Goal: Transaction & Acquisition: Obtain resource

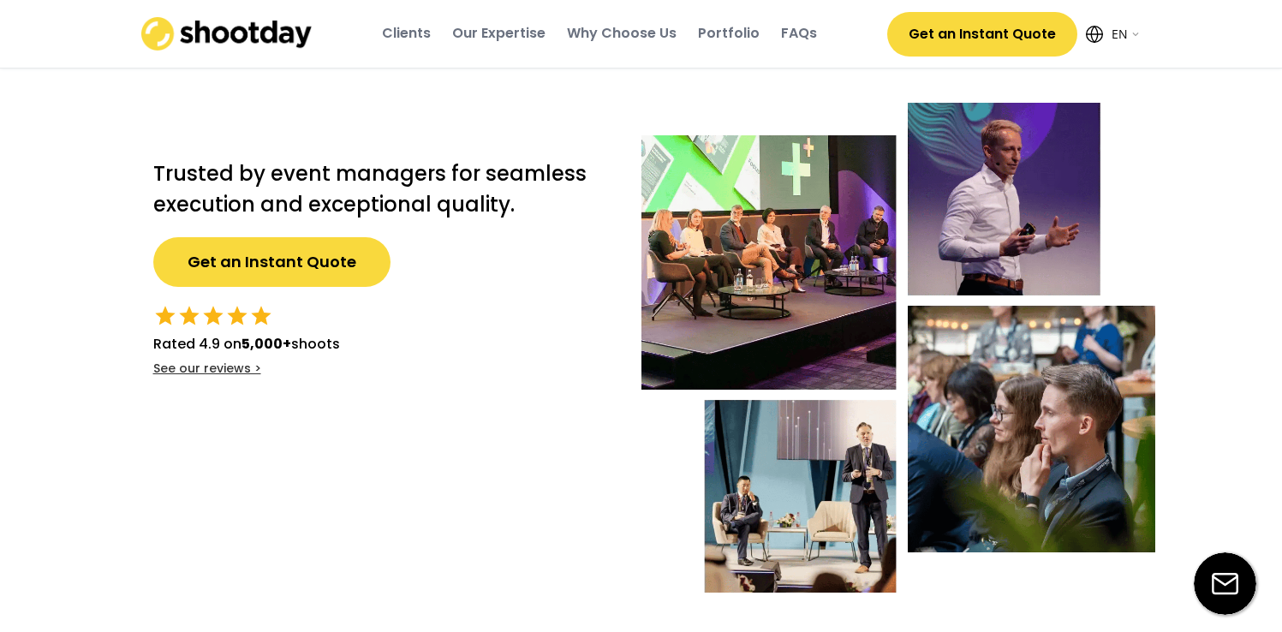
select select ""en""
click at [207, 273] on button "Get an Instant Quote" at bounding box center [271, 262] width 237 height 50
